Goal: Transaction & Acquisition: Purchase product/service

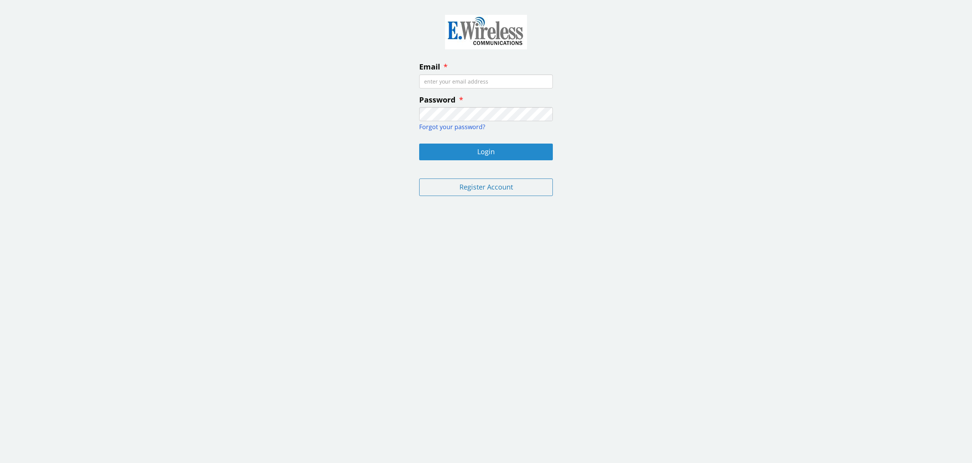
type input "[EMAIL_ADDRESS][DOMAIN_NAME]"
click at [479, 147] on button "Login" at bounding box center [486, 152] width 134 height 17
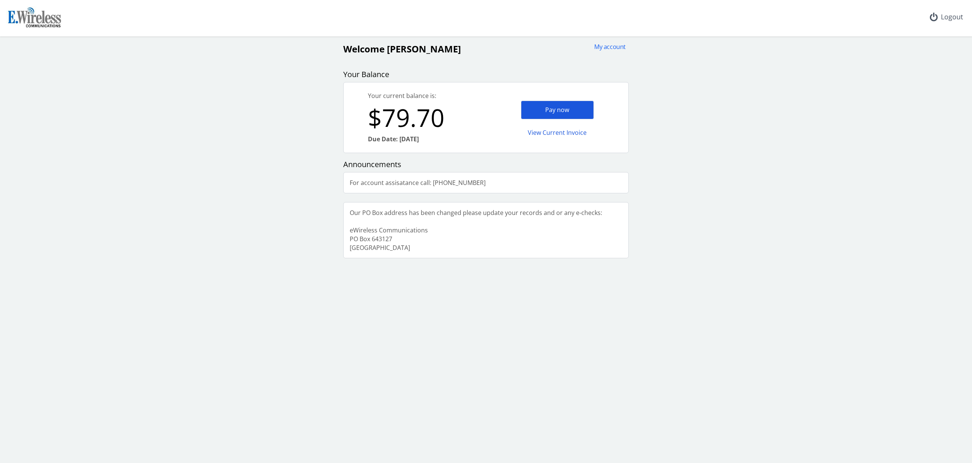
click at [555, 109] on div "Pay now" at bounding box center [557, 110] width 73 height 19
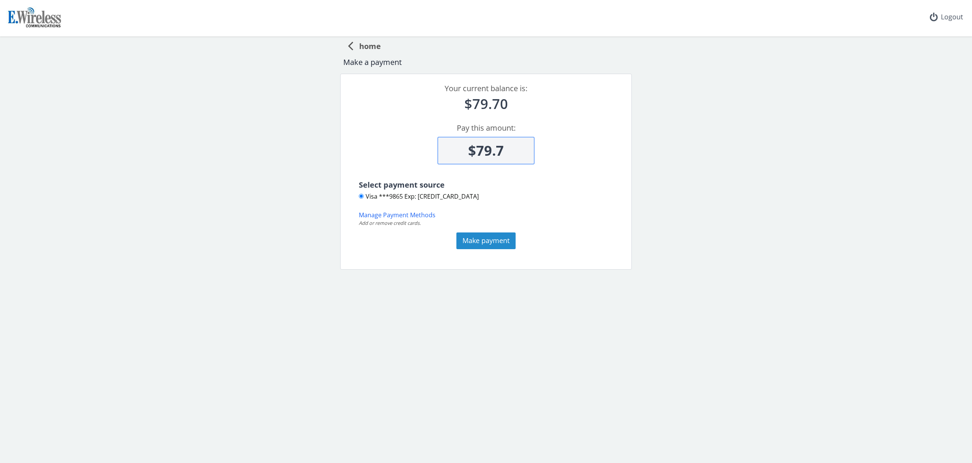
click at [482, 238] on button "Make payment" at bounding box center [486, 240] width 59 height 17
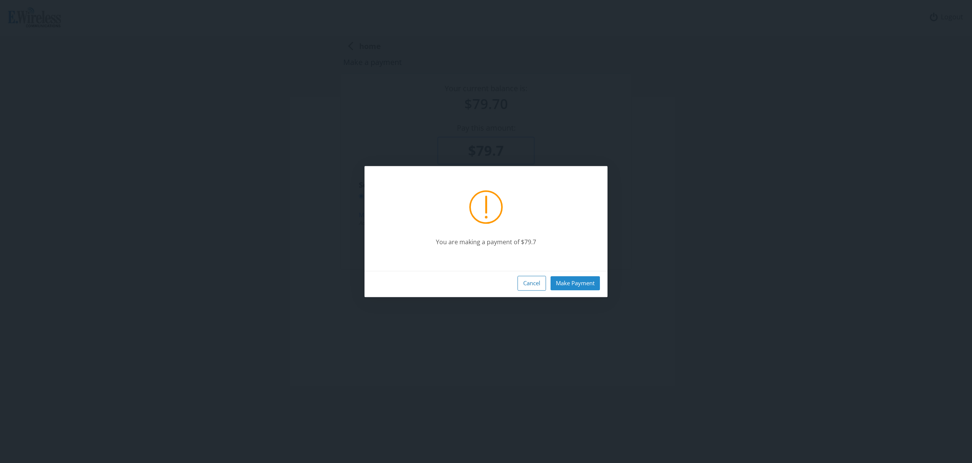
click at [566, 279] on button "Make Payment" at bounding box center [575, 283] width 49 height 14
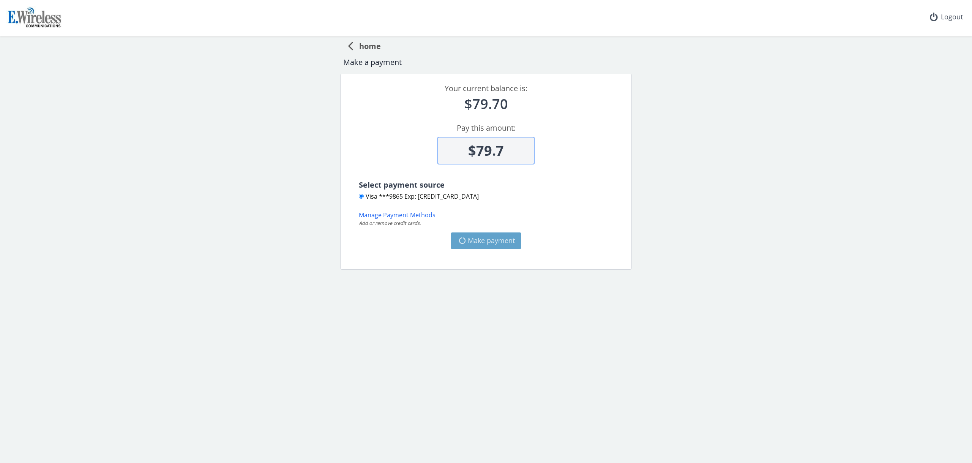
type input "$0"
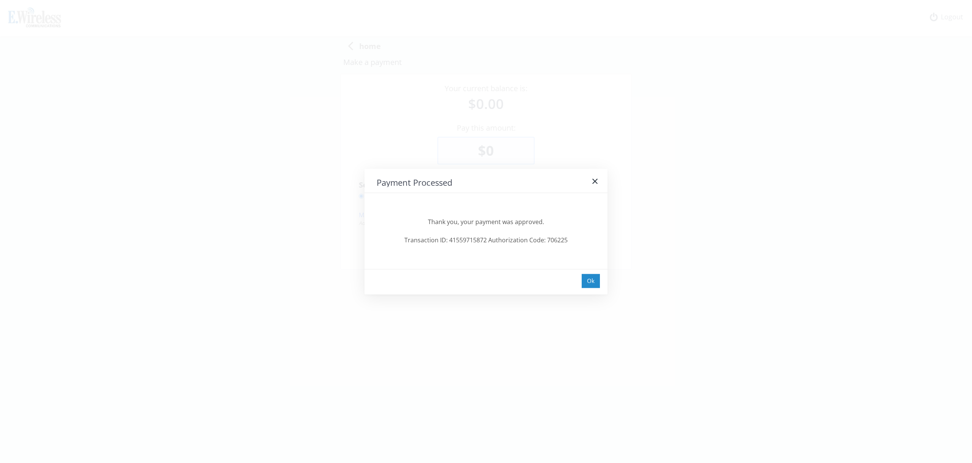
click at [586, 282] on div "Ok" at bounding box center [591, 281] width 18 height 14
